Goal: Check status: Check status

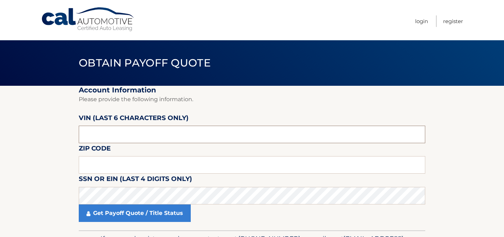
click at [149, 129] on input "text" at bounding box center [252, 135] width 347 height 18
paste input "027075"
type input "027075"
click at [127, 163] on input "text" at bounding box center [252, 165] width 347 height 18
type input "07747"
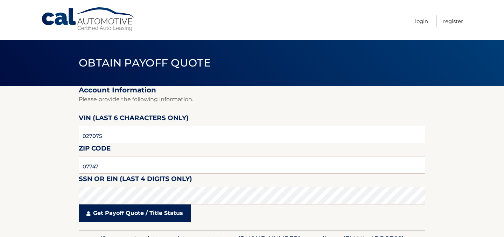
click at [134, 215] on link "Get Payoff Quote / Title Status" at bounding box center [135, 213] width 112 height 18
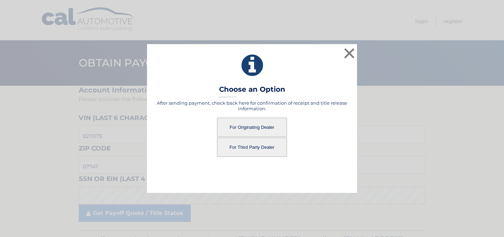
click at [250, 147] on button "For Third Party Dealer" at bounding box center [252, 147] width 70 height 19
click at [260, 152] on button "For Third Party Dealer" at bounding box center [252, 147] width 70 height 19
click at [250, 147] on button "For Third Party Dealer" at bounding box center [252, 147] width 70 height 19
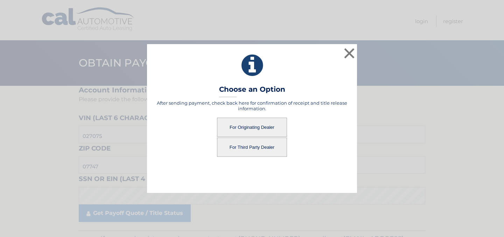
click at [250, 147] on button "For Third Party Dealer" at bounding box center [252, 147] width 70 height 19
click at [251, 147] on button "For Third Party Dealer" at bounding box center [252, 147] width 70 height 19
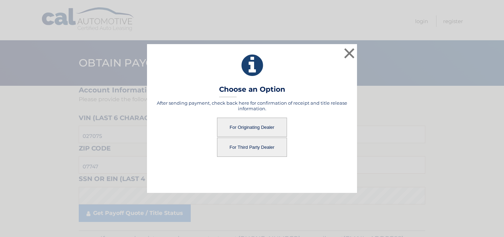
click at [251, 147] on button "For Third Party Dealer" at bounding box center [252, 147] width 70 height 19
click at [346, 55] on button "×" at bounding box center [349, 53] width 14 height 14
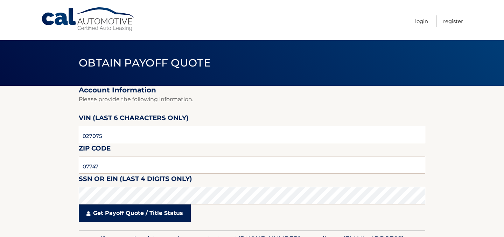
click at [164, 218] on link "Get Payoff Quote / Title Status" at bounding box center [135, 213] width 112 height 18
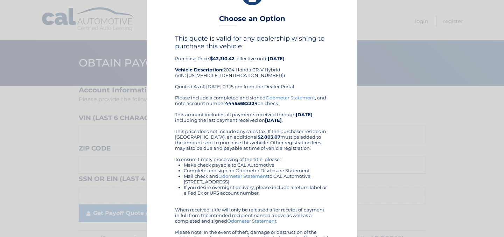
scroll to position [27, 0]
drag, startPoint x: 214, startPoint y: 57, endPoint x: 235, endPoint y: 56, distance: 21.4
click at [235, 56] on b "$42,310.42" at bounding box center [222, 58] width 25 height 6
click at [239, 57] on div "This quote is valid for any dealership wishing to purchase this vehicle Purchas…" at bounding box center [252, 64] width 154 height 60
drag, startPoint x: 236, startPoint y: 59, endPoint x: 211, endPoint y: 60, distance: 24.5
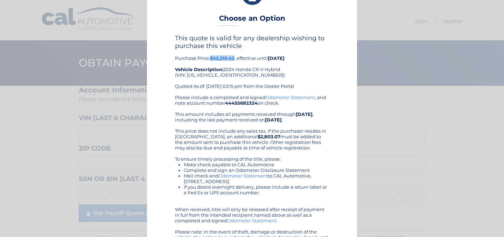
click at [211, 60] on div "This quote is valid for any dealership wishing to purchase this vehicle Purchas…" at bounding box center [252, 64] width 154 height 60
click at [219, 60] on b "$42,310.42" at bounding box center [222, 58] width 25 height 6
drag, startPoint x: 212, startPoint y: 57, endPoint x: 236, endPoint y: 60, distance: 24.0
click at [236, 60] on div "This quote is valid for any dealership wishing to purchase this vehicle Purchas…" at bounding box center [252, 64] width 154 height 60
click at [256, 72] on div "This quote is valid for any dealership wishing to purchase this vehicle Purchas…" at bounding box center [252, 64] width 154 height 60
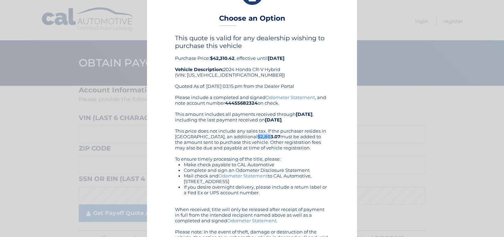
drag, startPoint x: 214, startPoint y: 139, endPoint x: 228, endPoint y: 139, distance: 14.4
click at [258, 139] on b "$2,803.07" at bounding box center [269, 137] width 23 height 6
click at [267, 132] on div "Please include a completed and signed Odometer Statement , and note account num…" at bounding box center [252, 173] width 154 height 157
drag, startPoint x: 238, startPoint y: 136, endPoint x: 205, endPoint y: 136, distance: 32.9
click at [205, 136] on div "Please include a completed and signed Odometer Statement , and note account num…" at bounding box center [252, 173] width 154 height 157
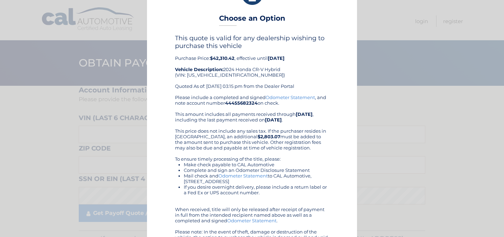
click at [258, 138] on b "$2,803.07" at bounding box center [269, 137] width 23 height 6
drag, startPoint x: 239, startPoint y: 137, endPoint x: 217, endPoint y: 146, distance: 23.1
click at [214, 137] on div "Please include a completed and signed Odometer Statement , and note account num…" at bounding box center [252, 173] width 154 height 157
click at [230, 151] on div "Please include a completed and signed Odometer Statement , and note account num…" at bounding box center [252, 173] width 154 height 157
click at [233, 57] on b "$42,310.42" at bounding box center [222, 58] width 25 height 6
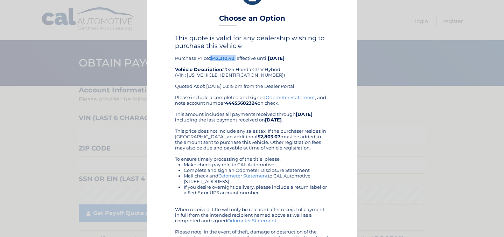
drag, startPoint x: 237, startPoint y: 58, endPoint x: 212, endPoint y: 61, distance: 24.3
click at [212, 61] on div "This quote is valid for any dealership wishing to purchase this vehicle Purchas…" at bounding box center [252, 64] width 154 height 60
click at [409, 68] on div "× Choose an Option This quote is valid for any dealership wishing to purchase t…" at bounding box center [252, 116] width 498 height 287
